Goal: Task Accomplishment & Management: Manage account settings

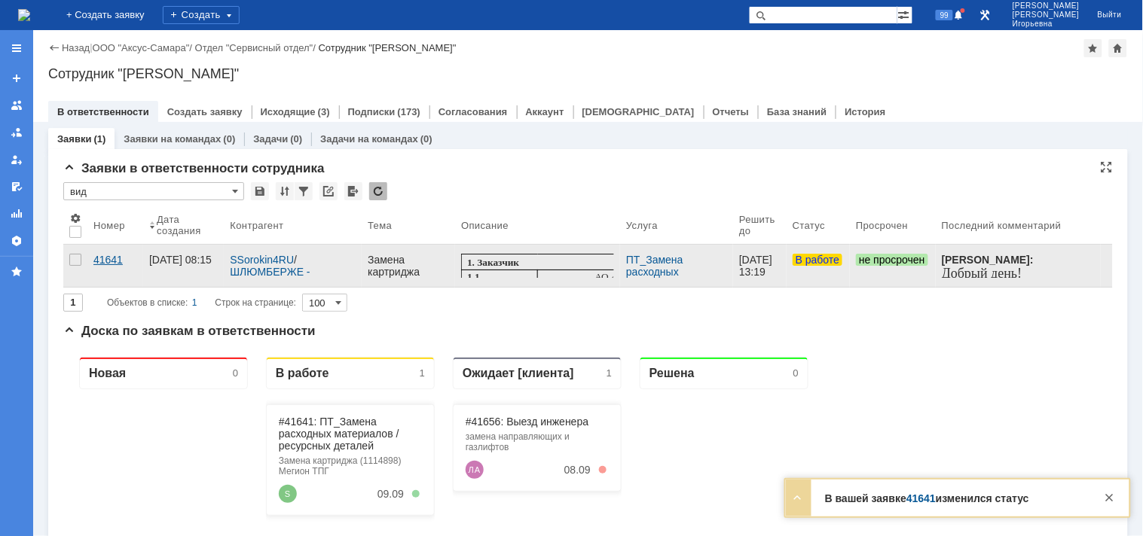
click at [105, 258] on div "41641" at bounding box center [115, 260] width 44 height 12
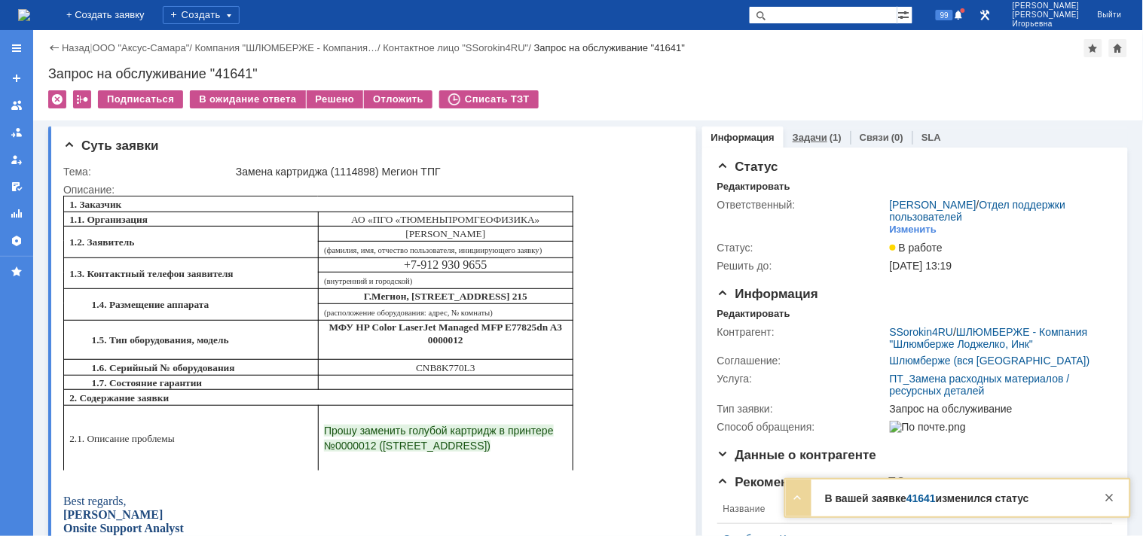
click at [796, 133] on link "Задачи" at bounding box center [810, 137] width 35 height 11
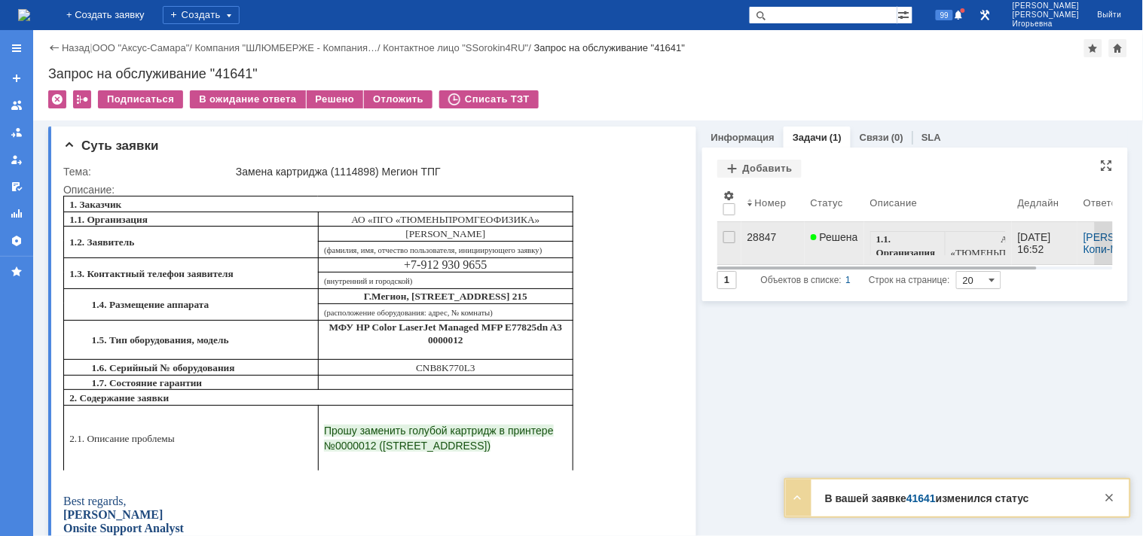
click at [747, 234] on div "28847" at bounding box center [772, 237] width 51 height 12
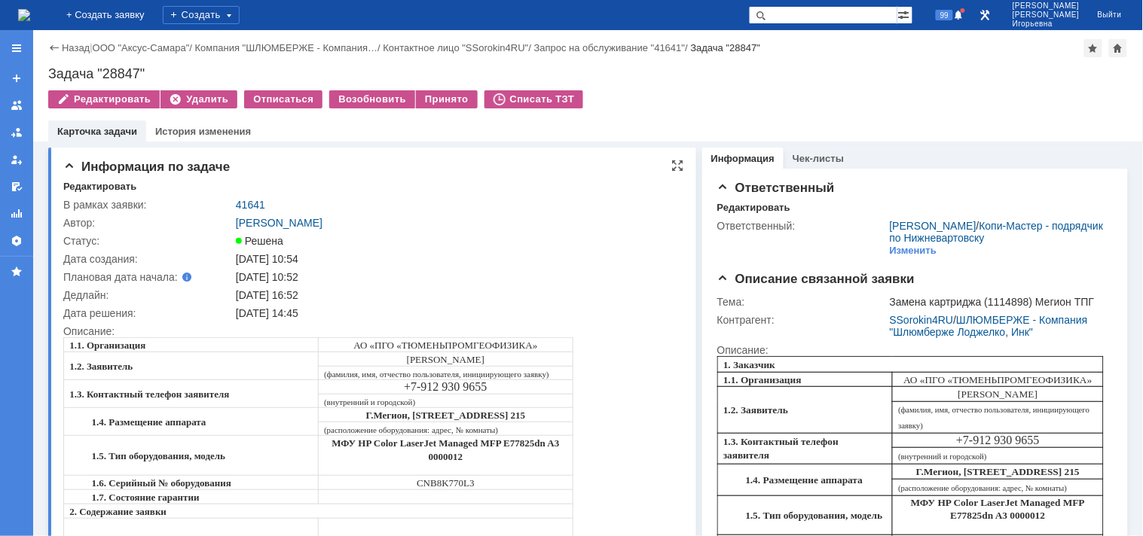
scroll to position [84, 0]
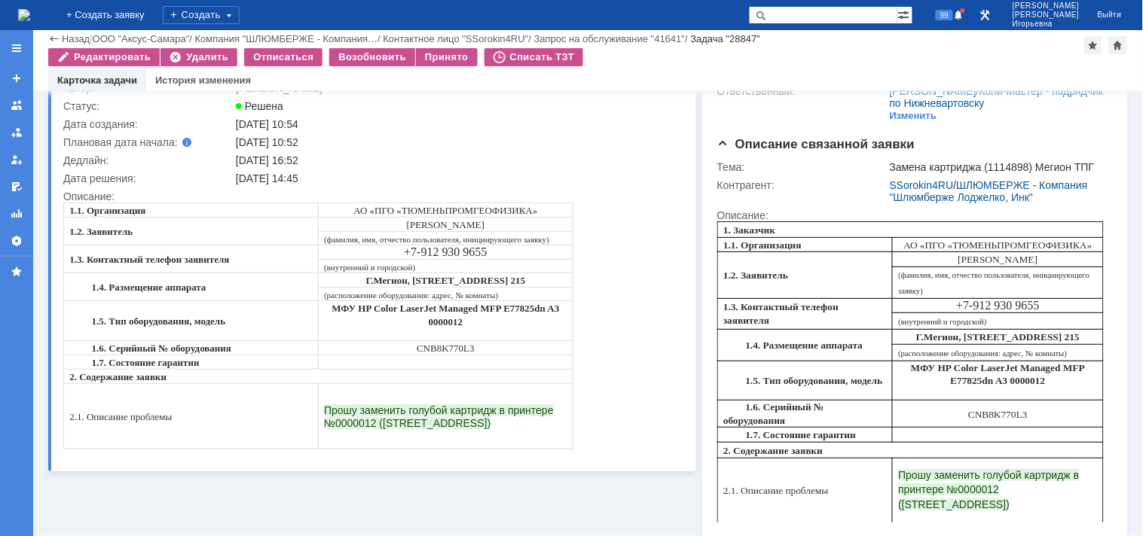
click at [452, 342] on span "CNB8K770L3" at bounding box center [445, 347] width 58 height 11
copy span "CNB8K770L3"
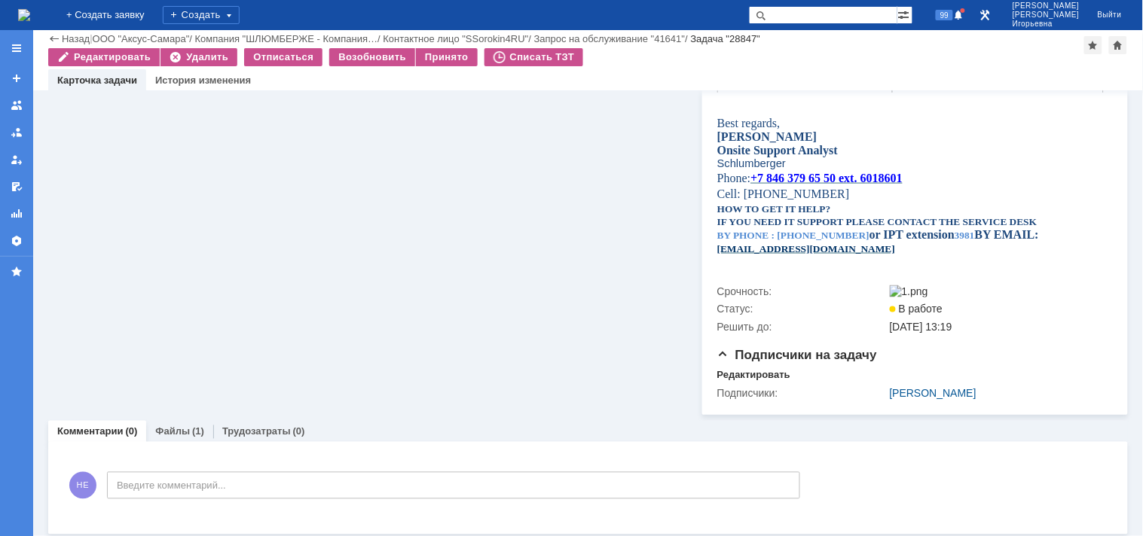
scroll to position [524, 0]
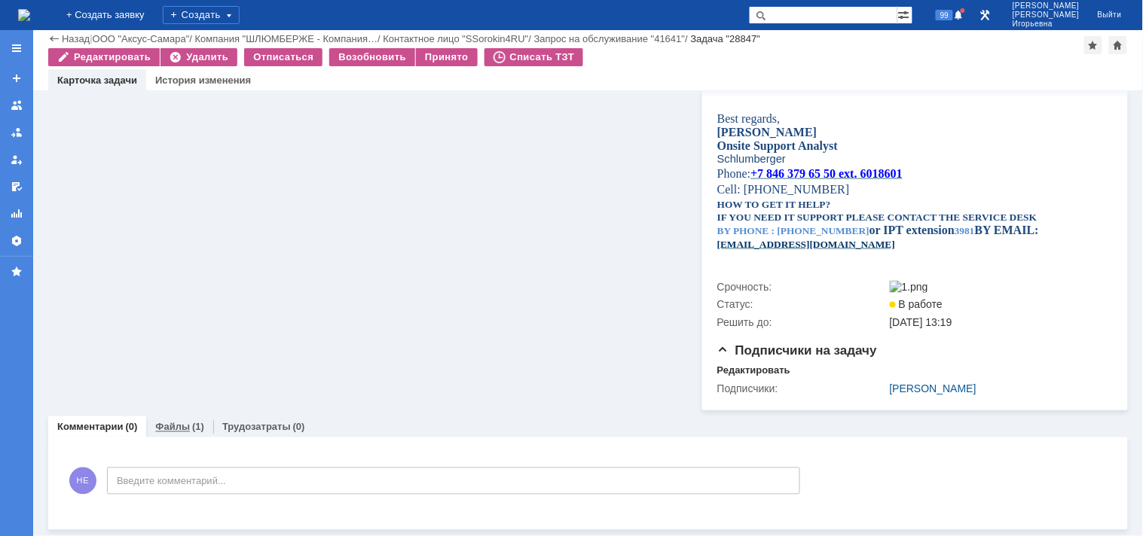
click at [175, 429] on link "Файлы" at bounding box center [172, 427] width 35 height 11
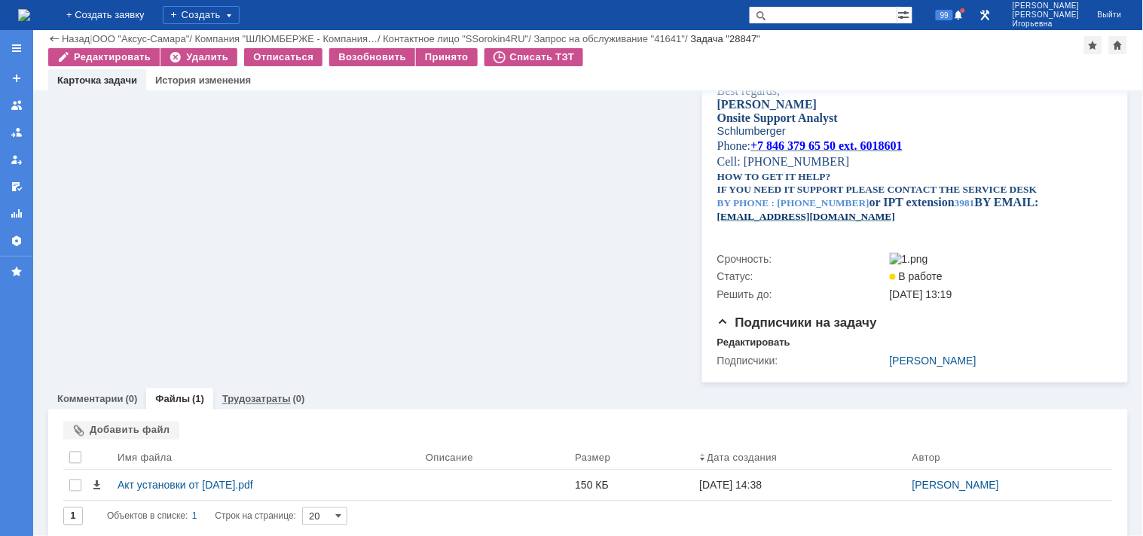
scroll to position [559, 0]
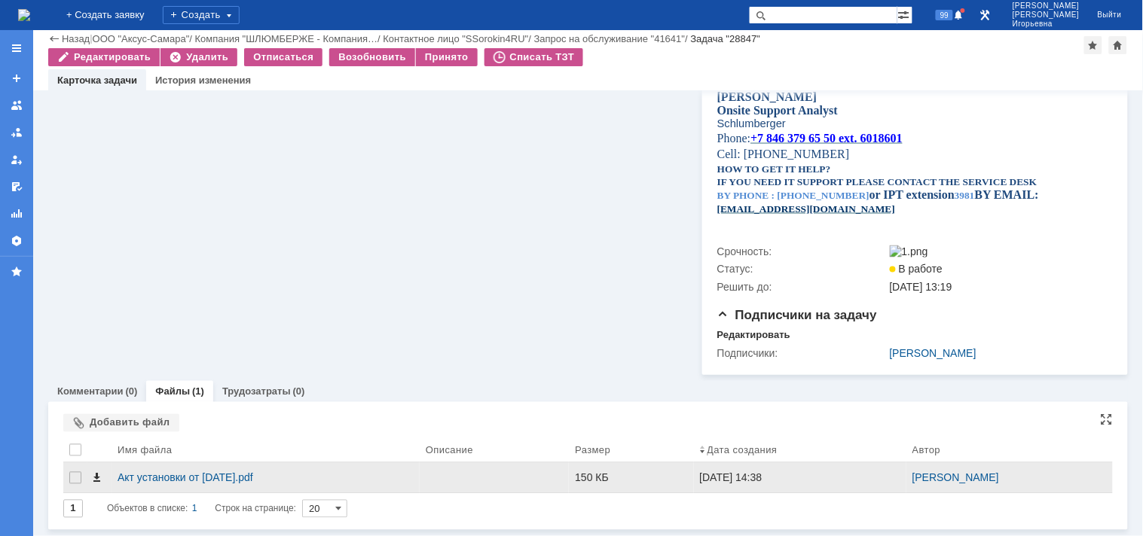
click at [96, 480] on span at bounding box center [96, 478] width 12 height 12
click at [153, 478] on div "Акт установки от 08.09.2025 г..pdf" at bounding box center [266, 478] width 296 height 12
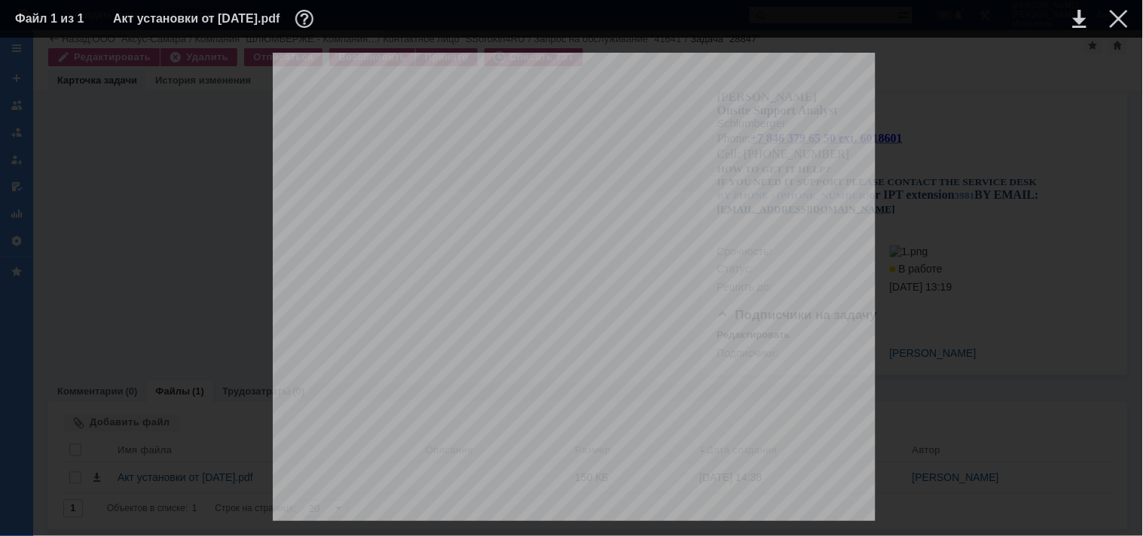
scroll to position [0, 0]
click at [1117, 19] on div at bounding box center [1119, 19] width 18 height 18
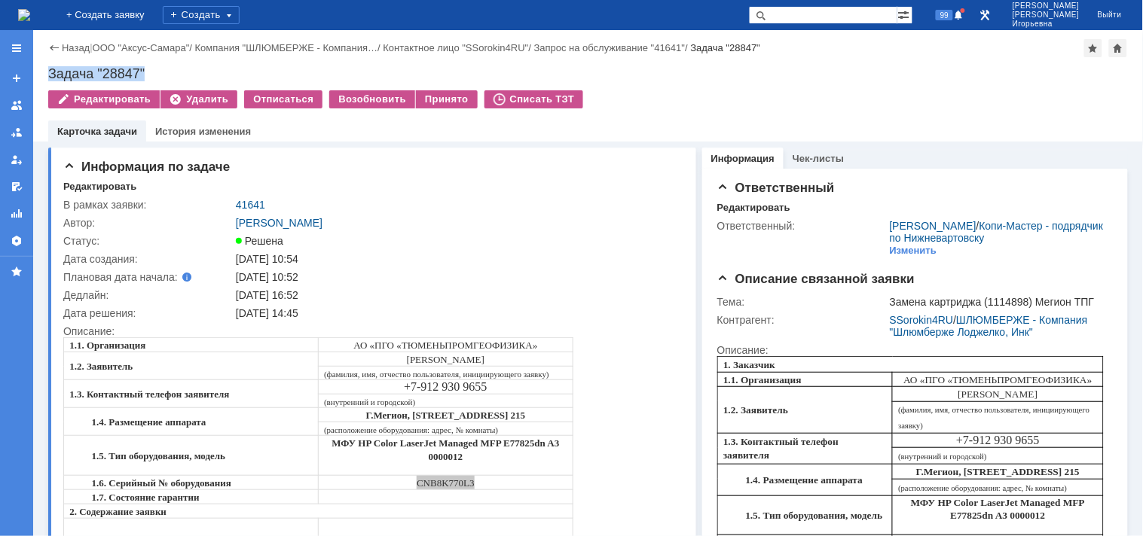
drag, startPoint x: 159, startPoint y: 71, endPoint x: 46, endPoint y: 71, distance: 113.0
click at [46, 71] on div "Назад | ООО "Аксус-Самара" / Компания "ШЛЮМБЕРЖЕ - Компания… / Контактное лицо …" at bounding box center [588, 86] width 1110 height 112
copy div "Задача "28847""
click at [255, 200] on link "41641" at bounding box center [250, 205] width 29 height 12
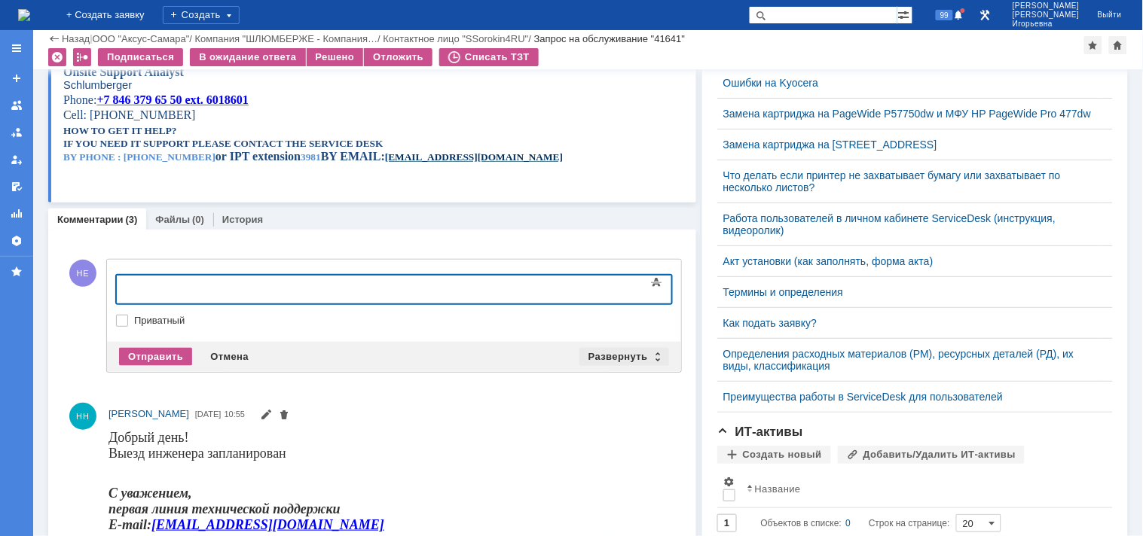
click at [652, 352] on div "Развернуть" at bounding box center [624, 357] width 90 height 18
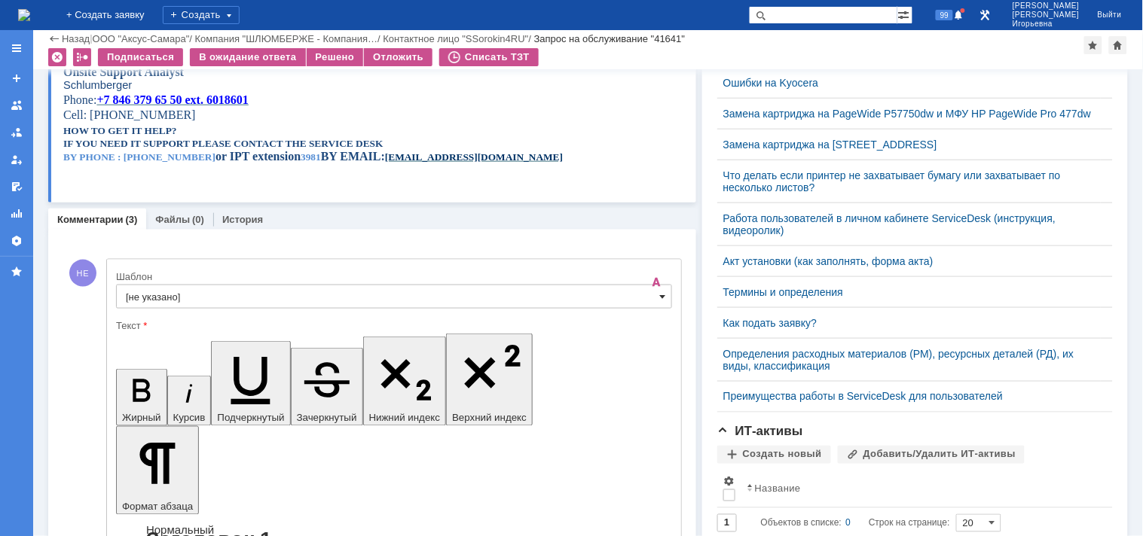
click at [660, 292] on span at bounding box center [663, 297] width 6 height 12
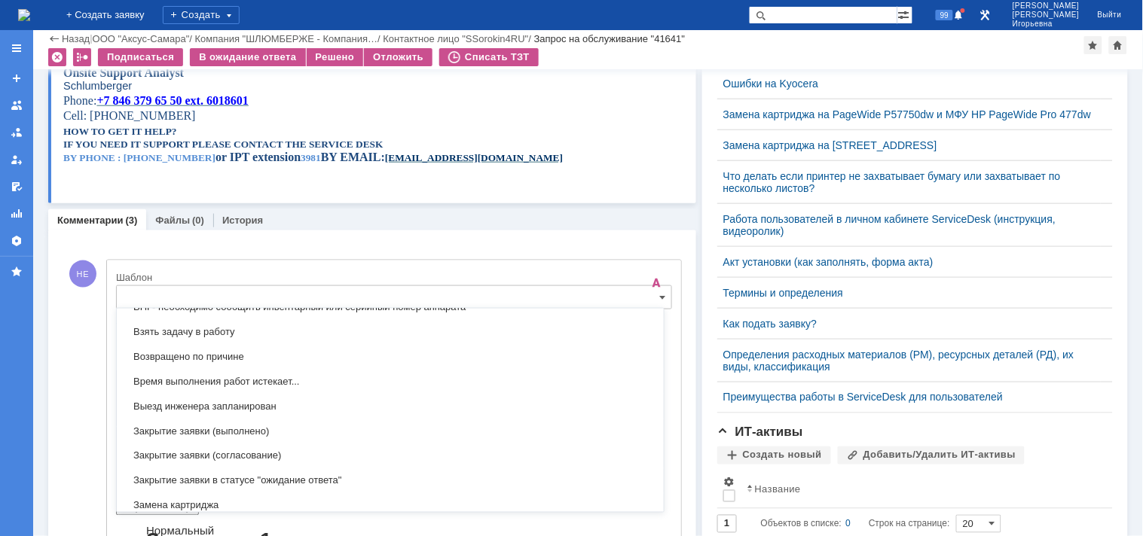
scroll to position [611, 0]
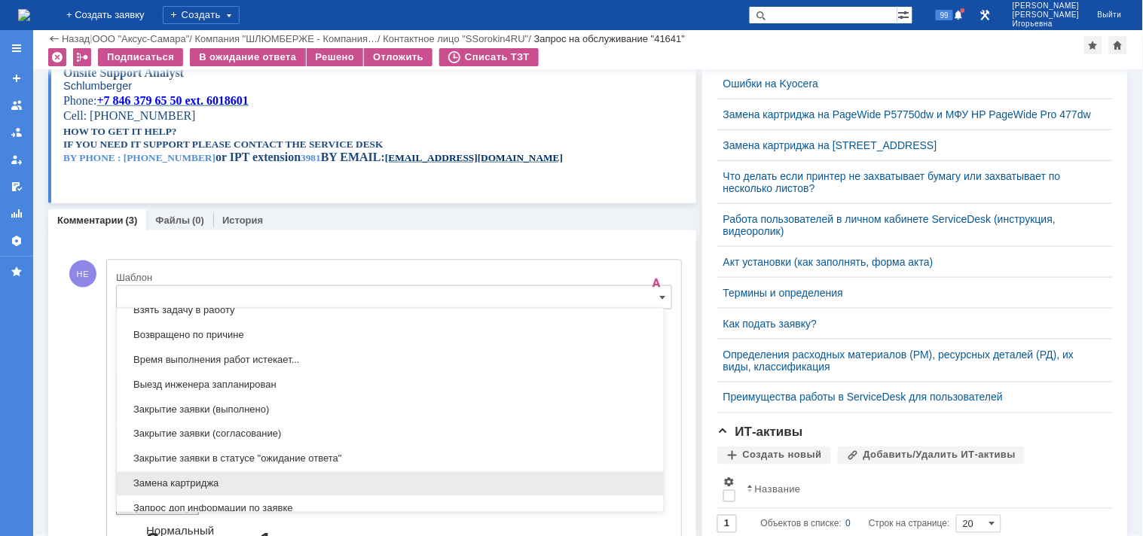
click at [158, 484] on span "Замена картриджа" at bounding box center [390, 484] width 529 height 12
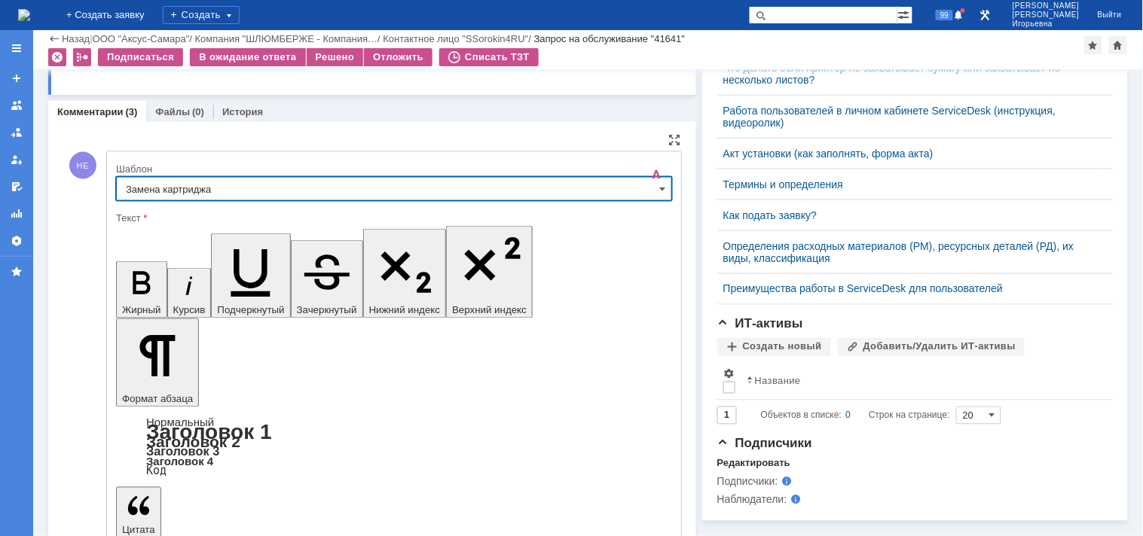
type input "Замена картриджа"
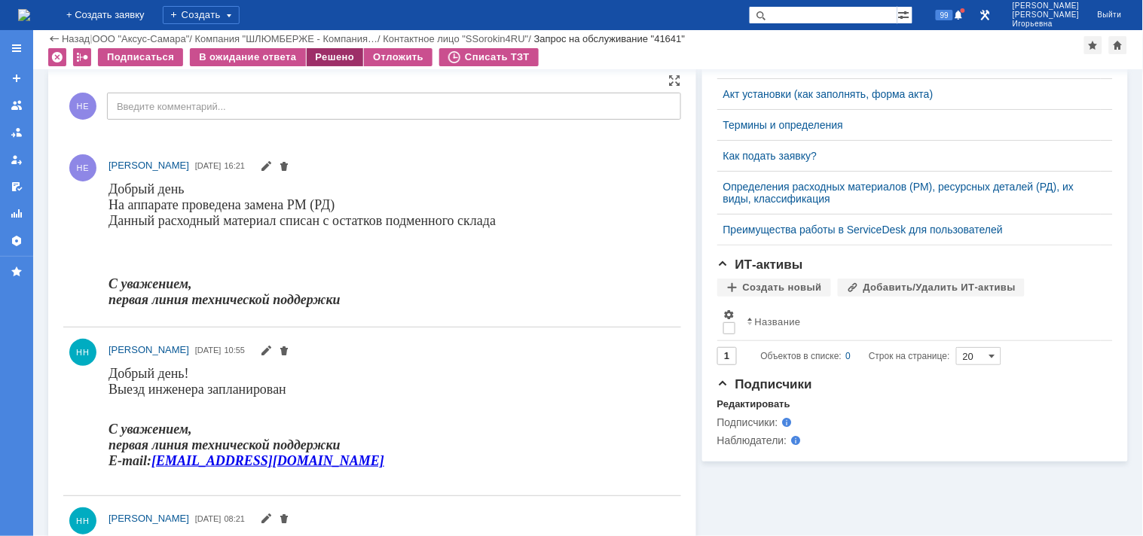
scroll to position [0, 0]
click at [334, 57] on div "Решено" at bounding box center [335, 57] width 57 height 18
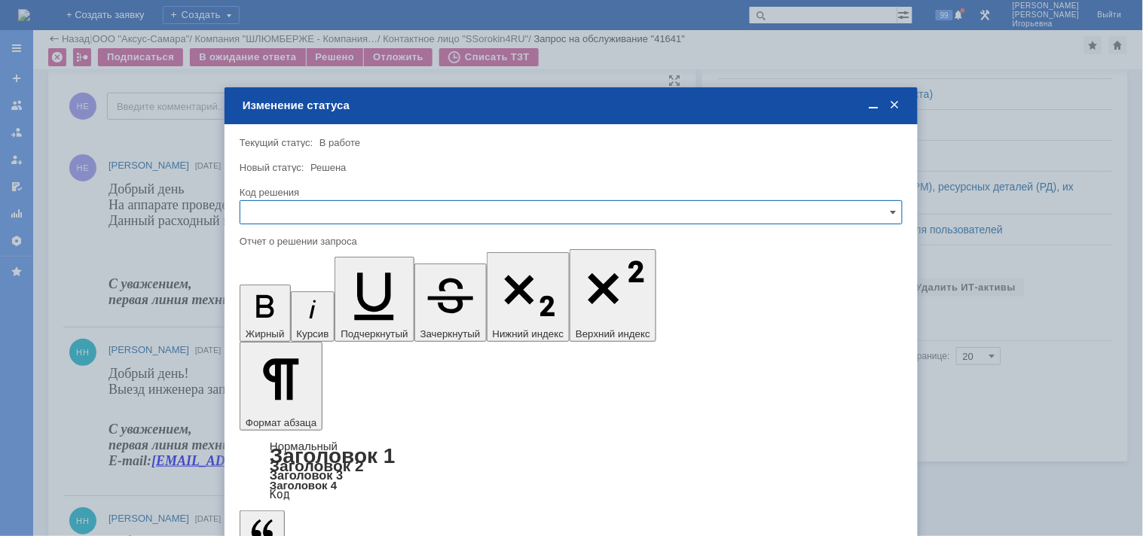
click at [277, 209] on input "text" at bounding box center [571, 212] width 663 height 24
click at [268, 313] on span "Решено" at bounding box center [570, 314] width 643 height 12
type input "Решено"
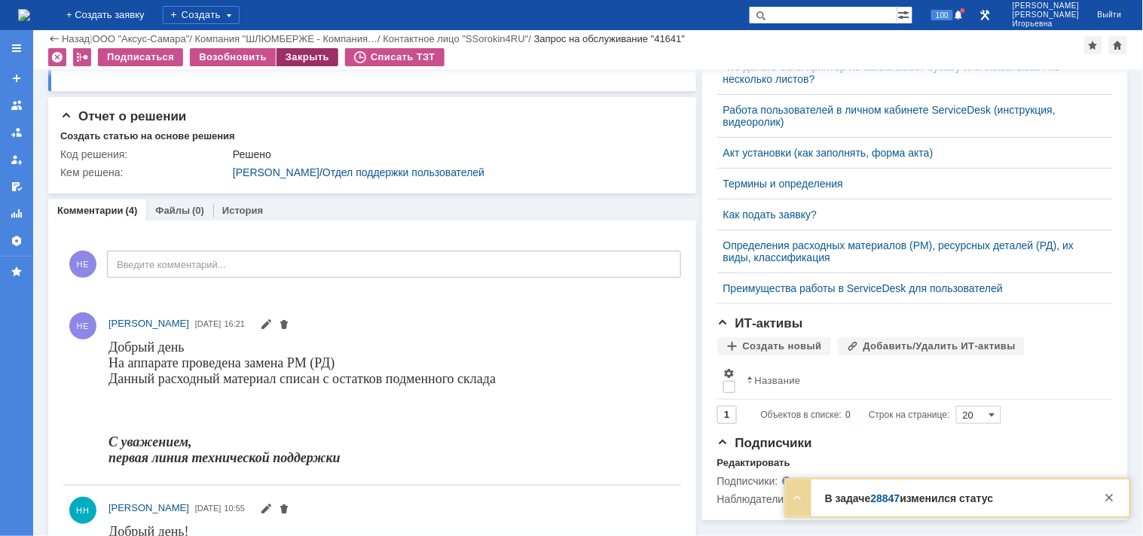
click at [307, 53] on div "Закрыть" at bounding box center [308, 57] width 62 height 18
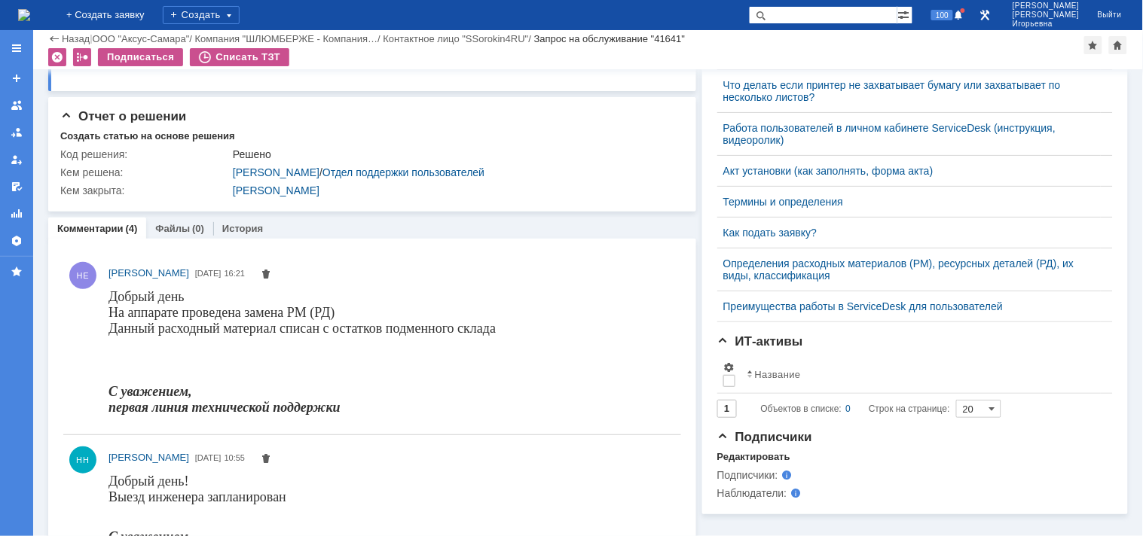
click at [836, 12] on input "text" at bounding box center [823, 15] width 148 height 18
type input "28847"
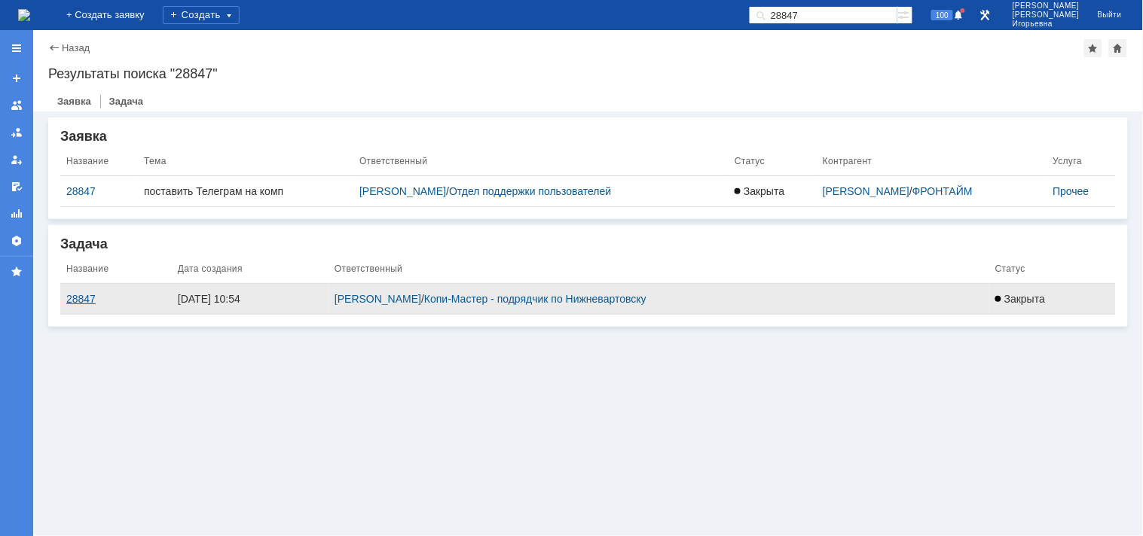
click at [81, 300] on div "28847" at bounding box center [115, 299] width 99 height 12
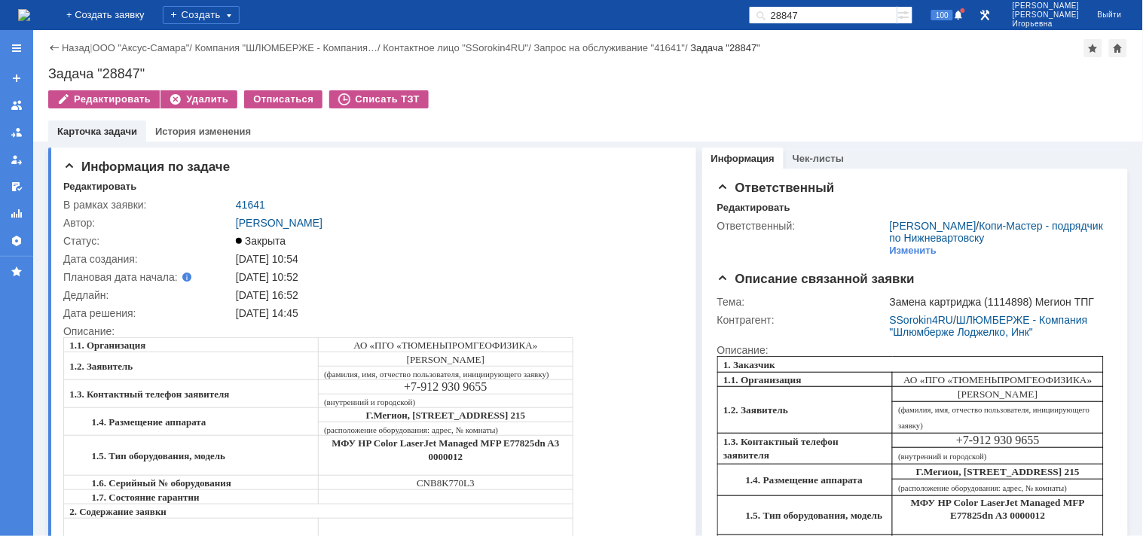
click at [30, 15] on img at bounding box center [24, 15] width 12 height 12
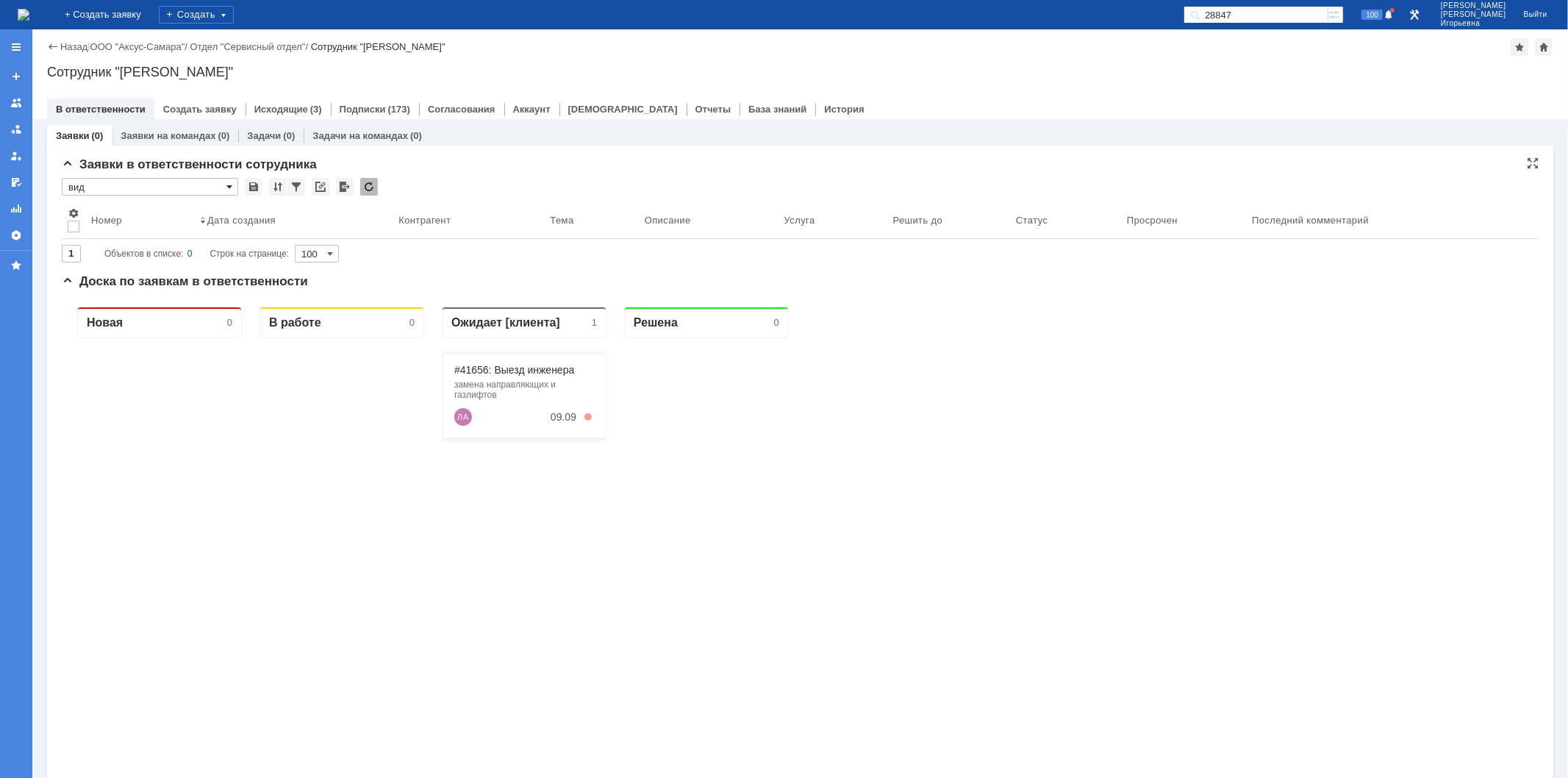
click at [231, 183] on span at bounding box center [229, 186] width 6 height 12
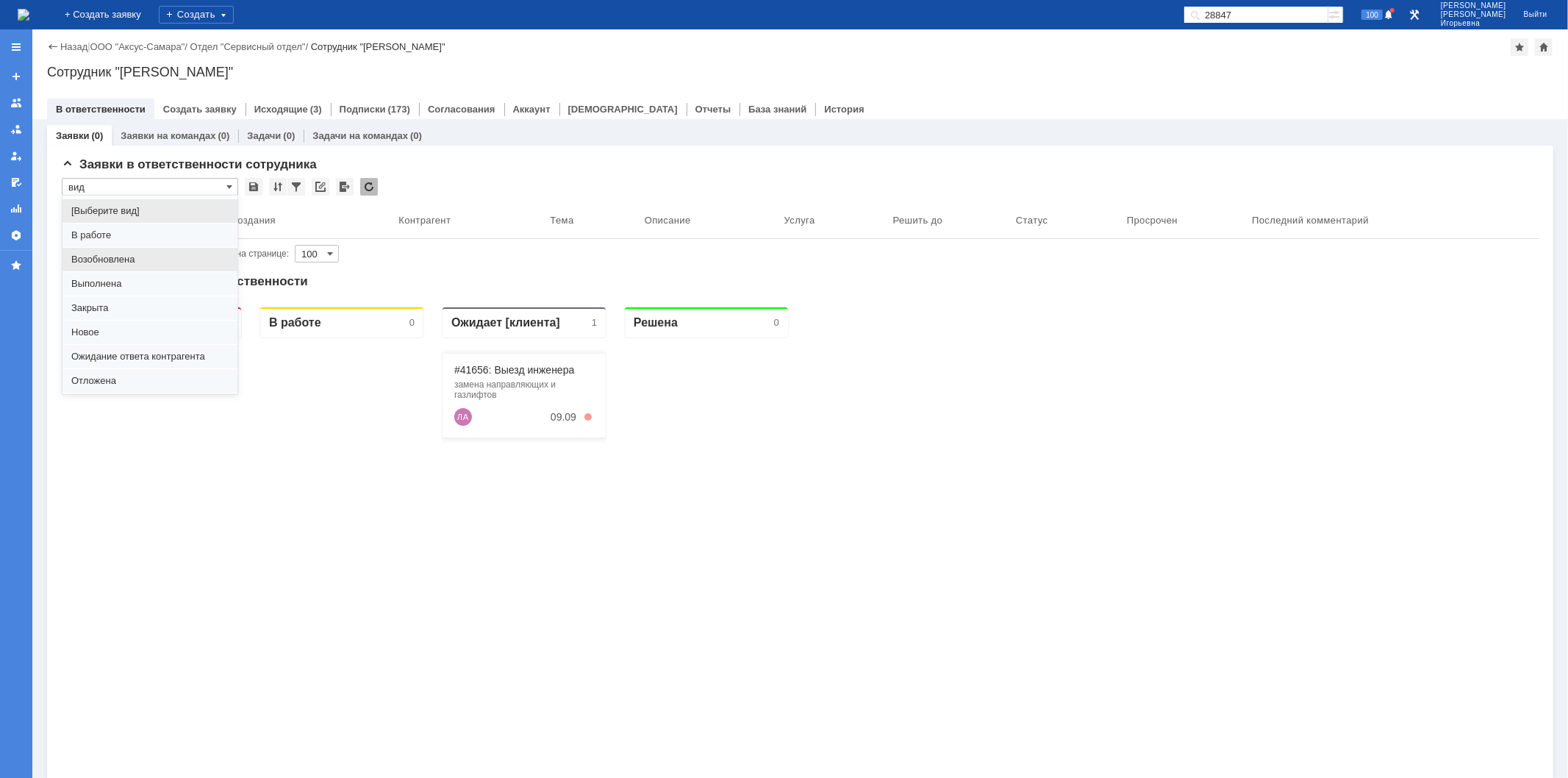
scroll to position [40, 0]
click at [103, 336] on span "Отложена" at bounding box center [149, 341] width 157 height 12
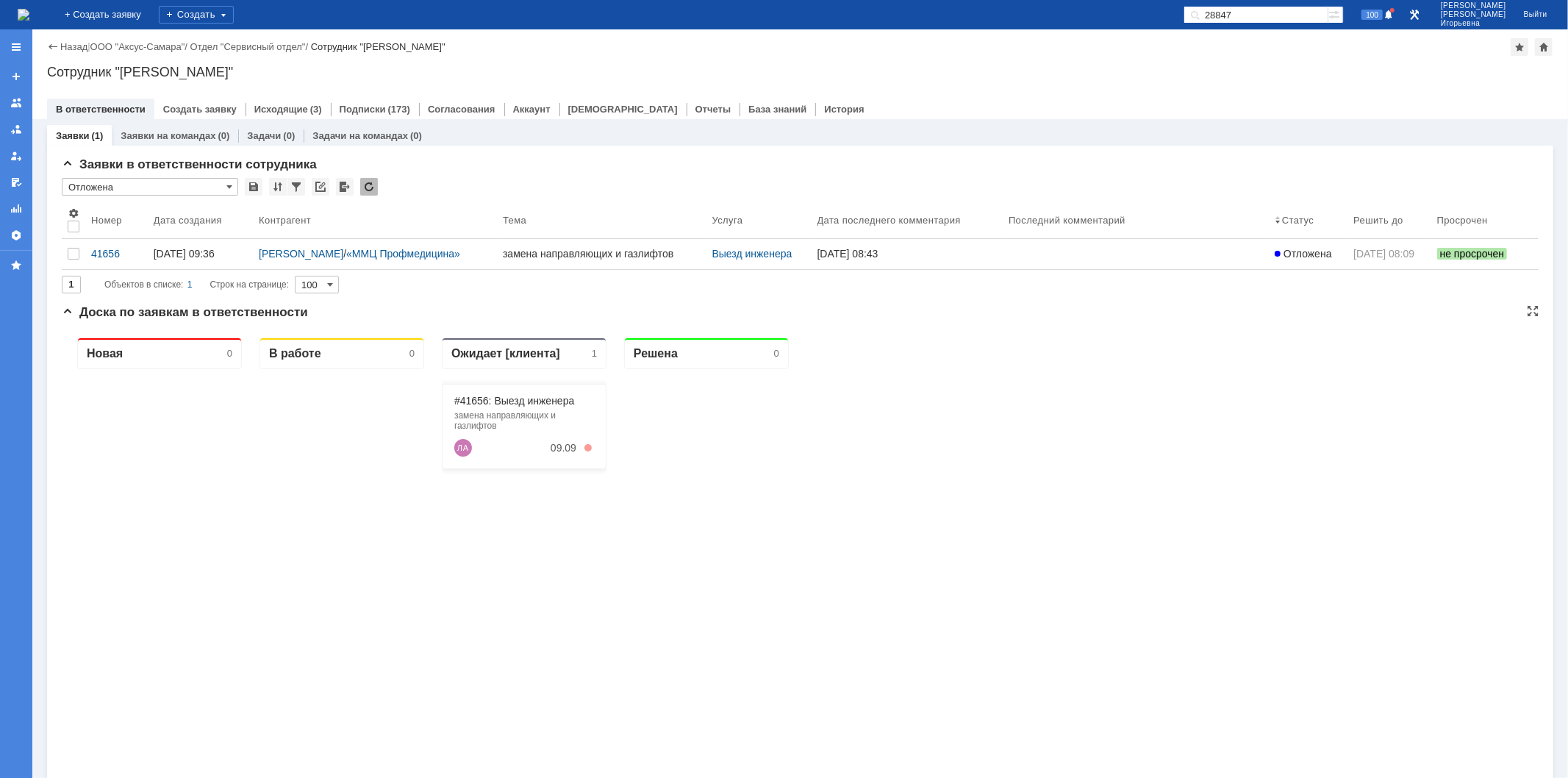
scroll to position [0, 0]
type input "Отложена"
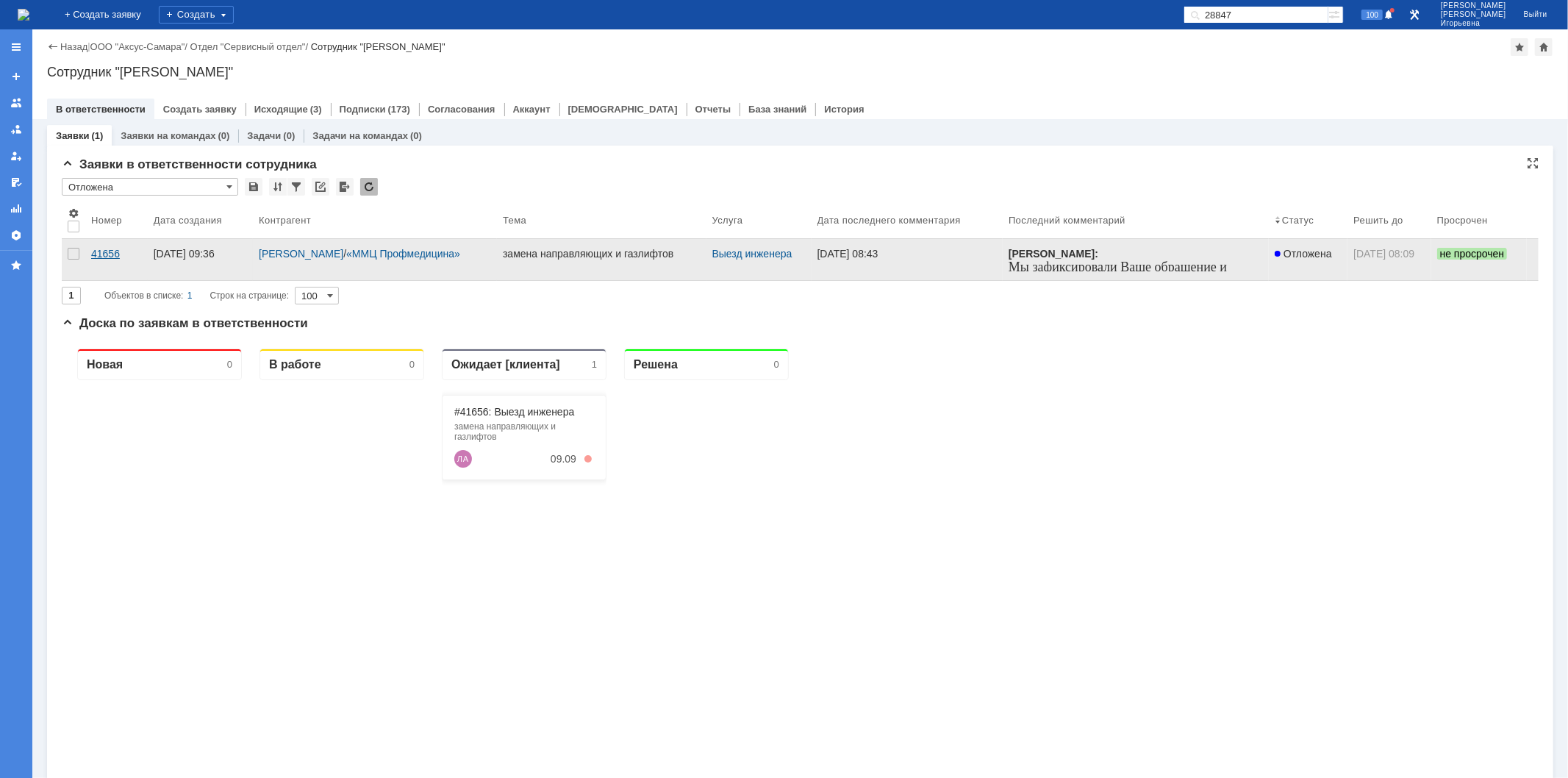
click at [116, 250] on div "41656" at bounding box center [116, 254] width 51 height 12
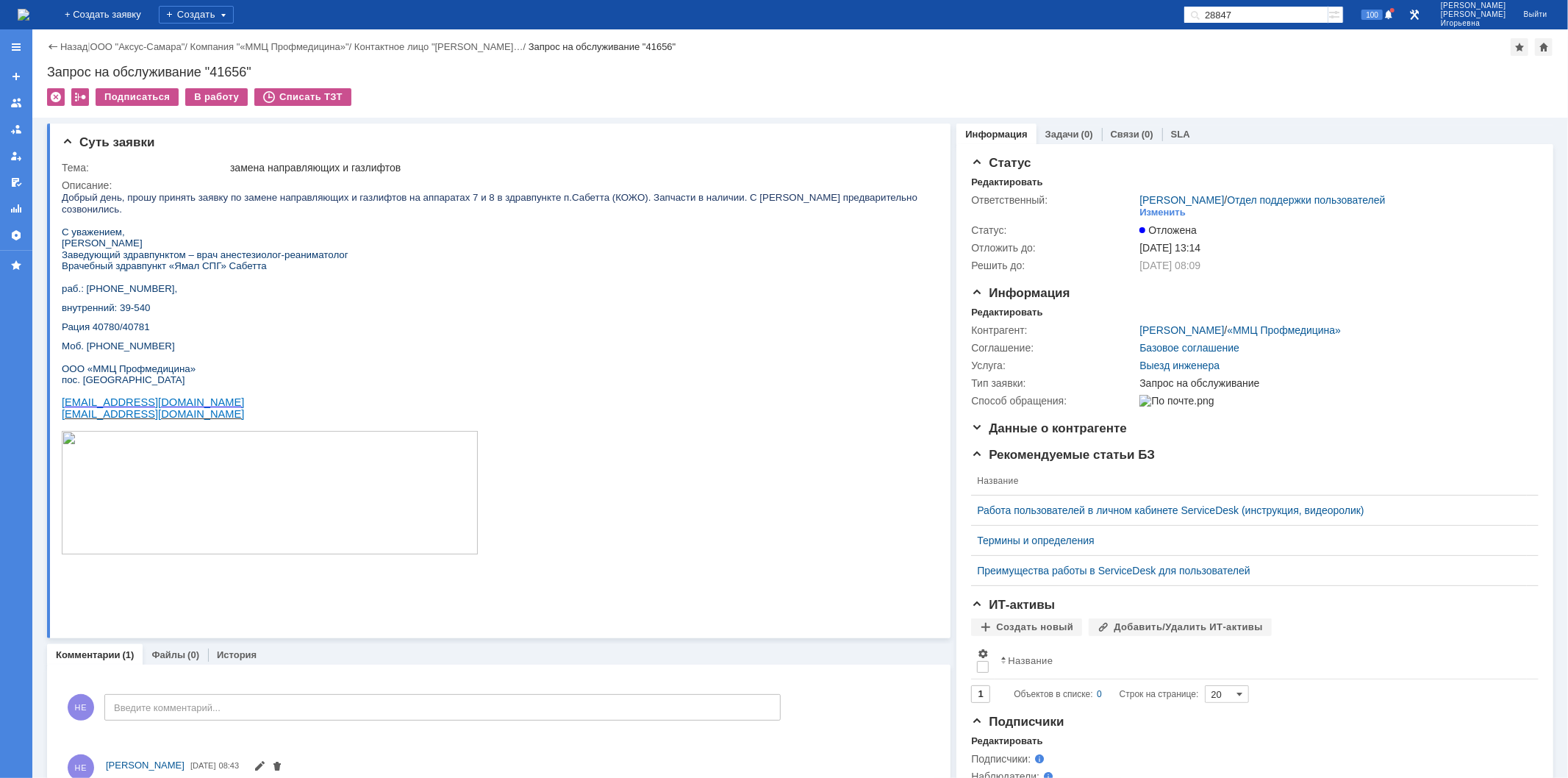
click at [29, 17] on img at bounding box center [23, 15] width 12 height 12
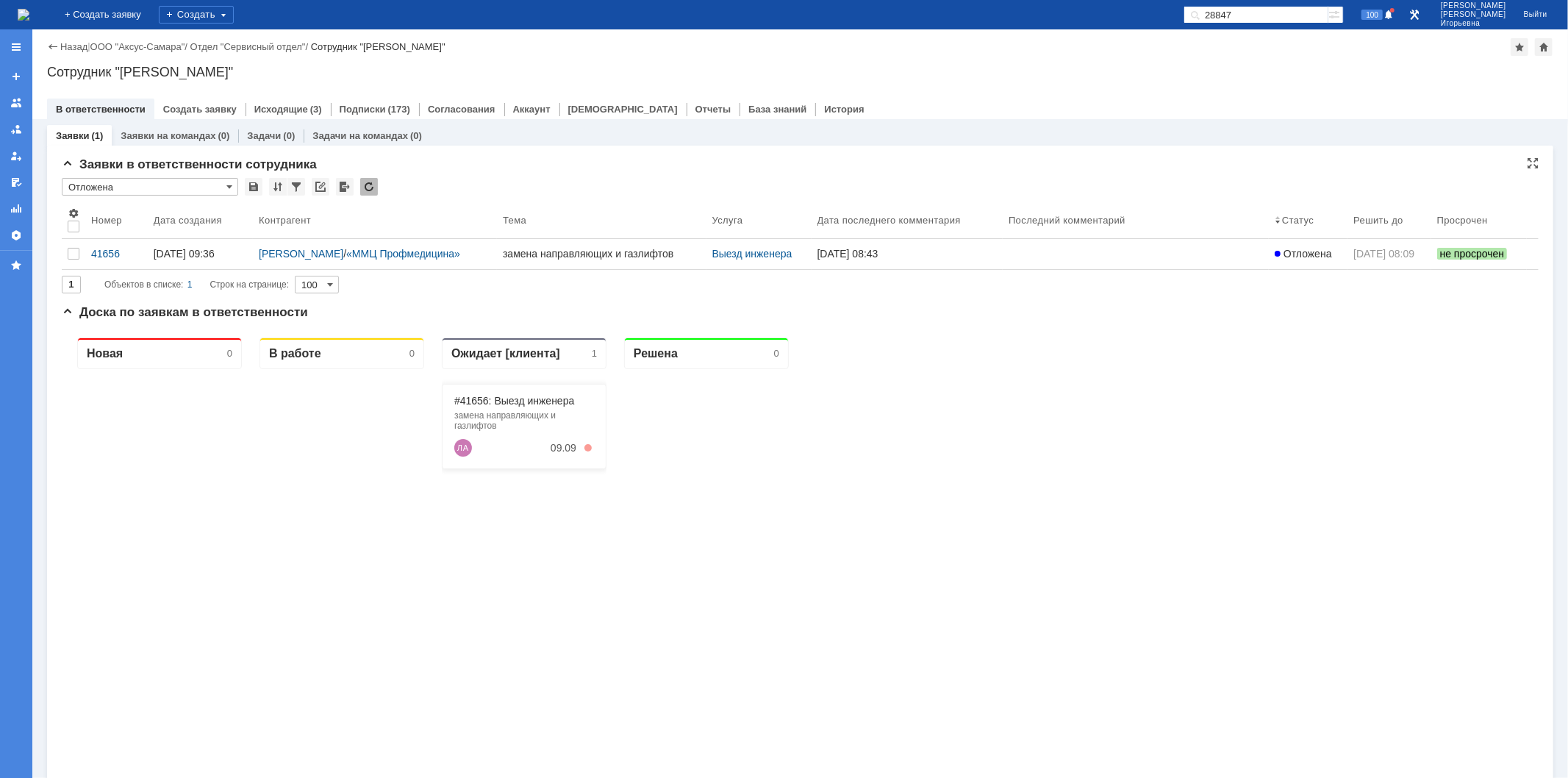
click at [223, 186] on input "Отложена" at bounding box center [149, 186] width 177 height 18
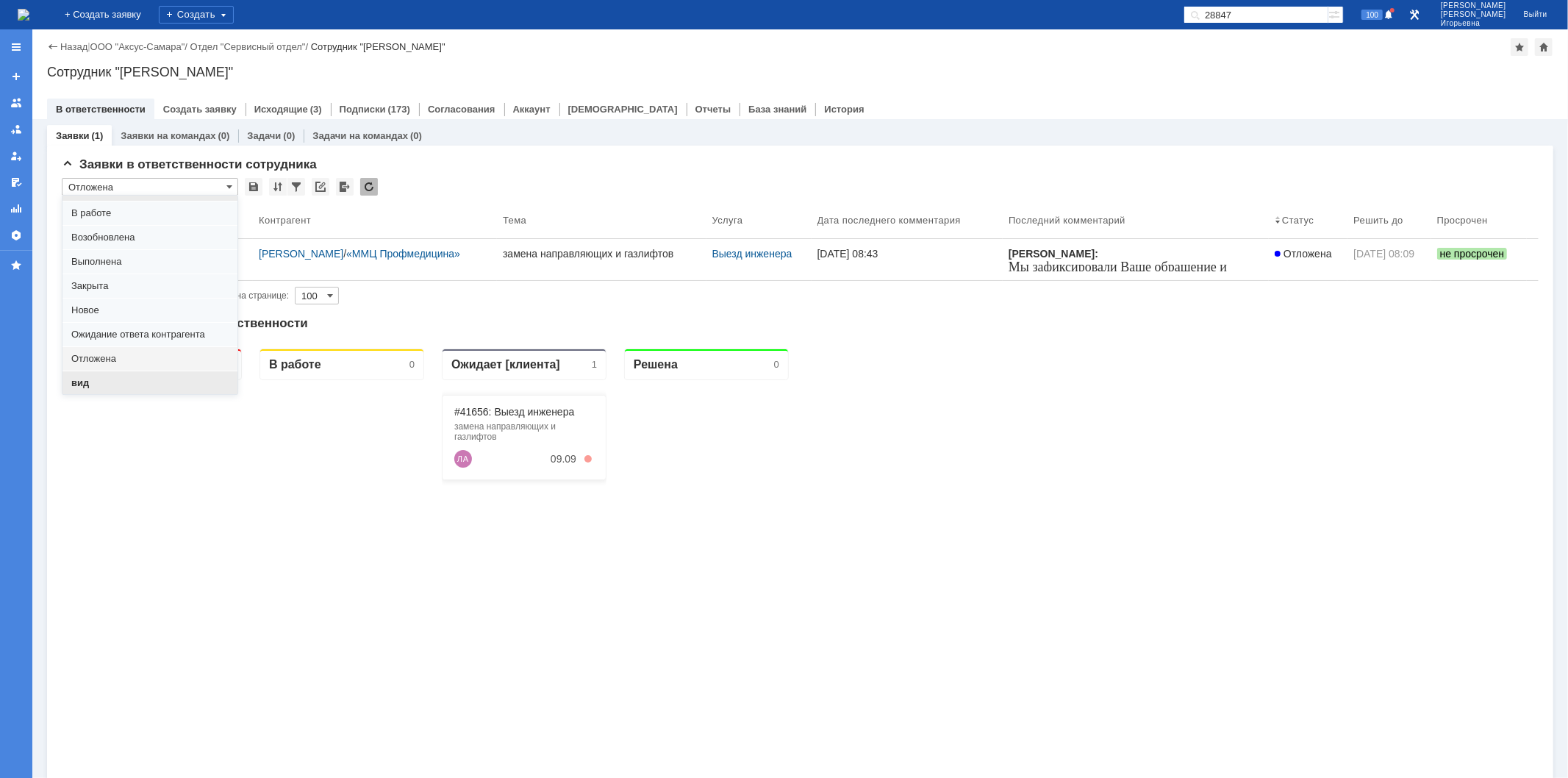
scroll to position [40, 0]
click at [92, 364] on span "вид" at bounding box center [149, 365] width 157 height 12
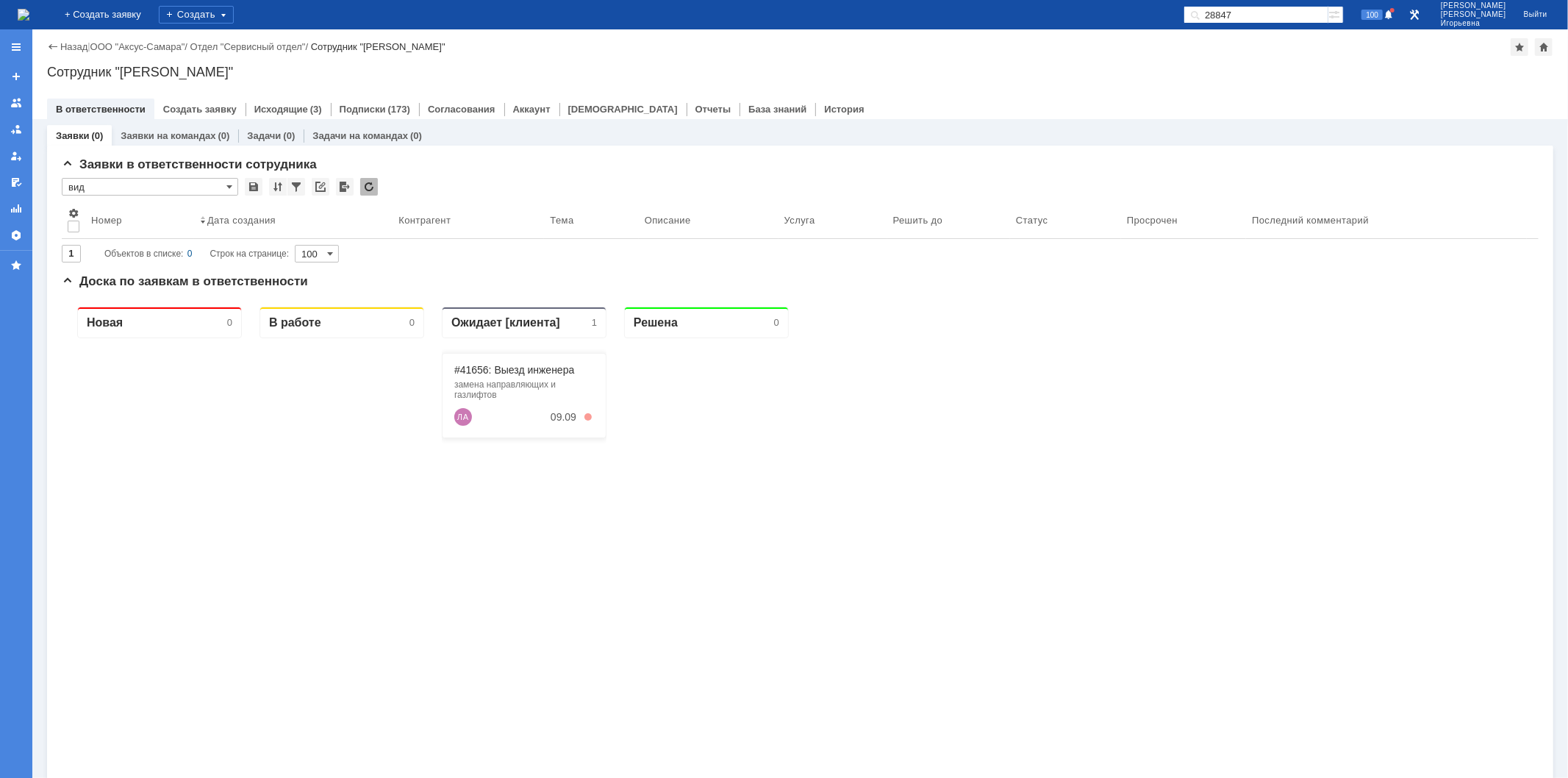
type input "вид"
